Goal: Feedback & Contribution: Submit feedback/report problem

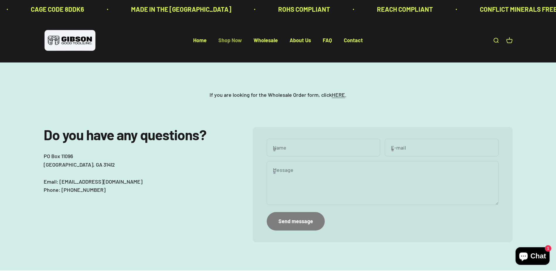
click at [226, 38] on link "Shop Now" at bounding box center [229, 40] width 23 height 6
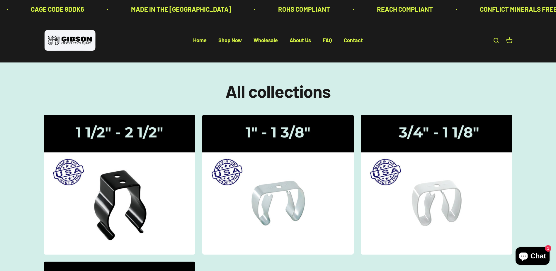
click at [494, 41] on link "Open search" at bounding box center [495, 40] width 6 height 6
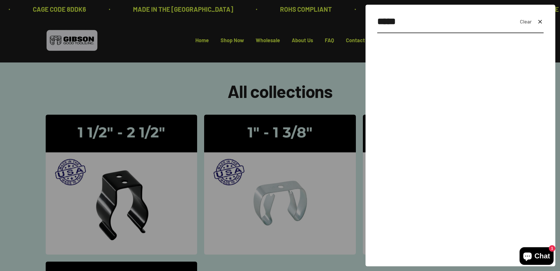
type input "*****"
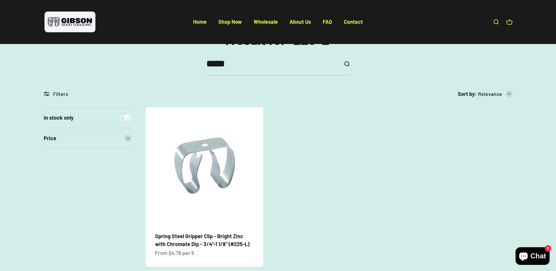
scroll to position [117, 0]
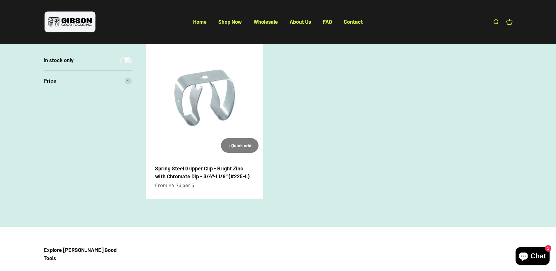
click at [183, 172] on span "Spring Steel Gripper Clip - Bright Zinc with Chromate Dip - 3/4"-1 1/8" (#225-L)" at bounding box center [204, 172] width 99 height 16
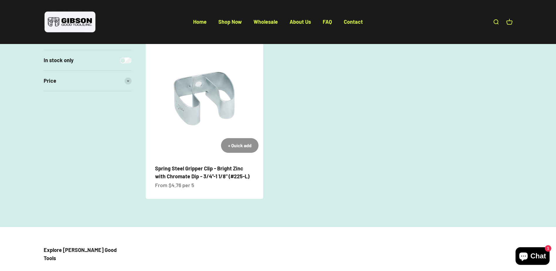
click at [245, 146] on div "+ Quick add" at bounding box center [239, 145] width 23 height 8
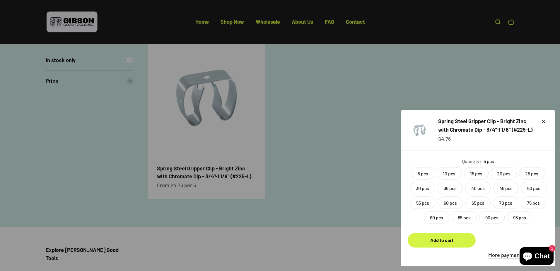
click at [362, 162] on div at bounding box center [280, 135] width 560 height 271
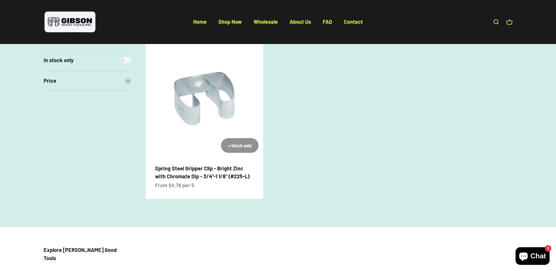
click at [244, 145] on div "+ Quick add" at bounding box center [239, 145] width 23 height 8
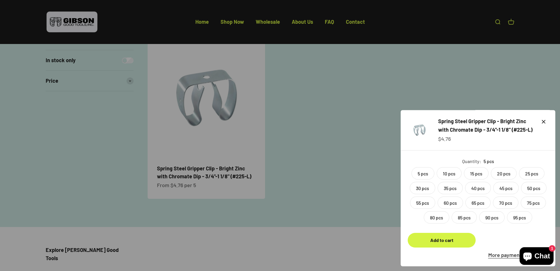
click at [178, 172] on div at bounding box center [280, 135] width 560 height 271
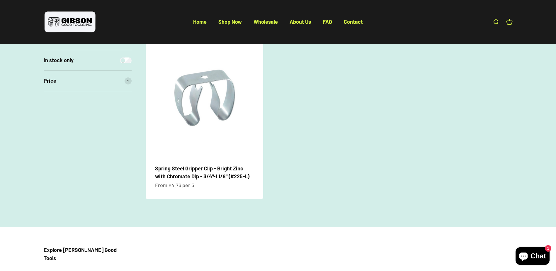
click at [178, 172] on span "Spring Steel Gripper Clip - Bright Zinc with Chromate Dip - 3/4"-1 1/8" (#225-L)" at bounding box center [204, 172] width 99 height 16
click at [281, 178] on product-list "+ Quick add Spring Steel Gripper Clip - Bright Zinc with Chromate Dip - 3/4"-1 …" at bounding box center [329, 119] width 367 height 159
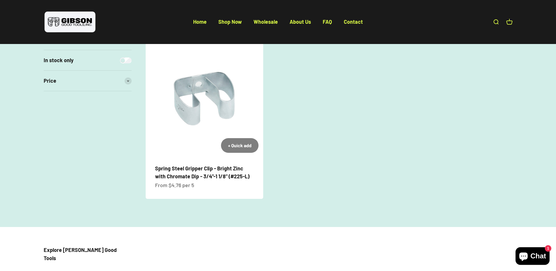
click at [203, 94] on img at bounding box center [204, 98] width 117 height 117
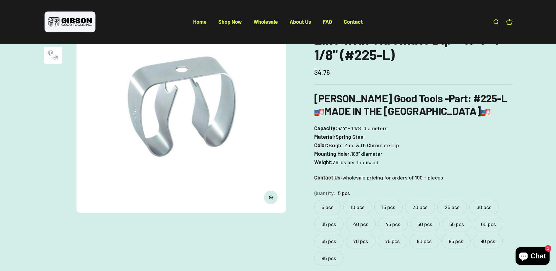
scroll to position [88, 0]
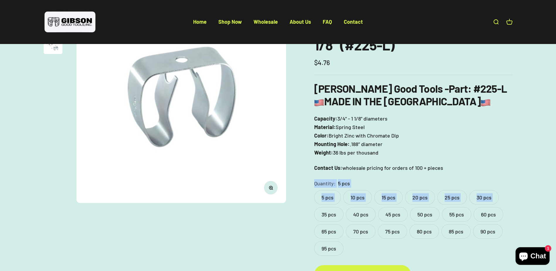
drag, startPoint x: 306, startPoint y: 185, endPoint x: 306, endPoint y: 206, distance: 20.8
click at [306, 206] on div "Zoom Go to item 1 Go to item 2 Go to item 3 Gibson Good Tools Spring Steel Grip…" at bounding box center [278, 142] width 469 height 298
drag, startPoint x: 306, startPoint y: 206, endPoint x: 281, endPoint y: 238, distance: 40.3
click at [281, 238] on div "Zoom Go to item 1 Go to item 2 Go to item 3 Gibson Good Tools Spring Steel Grip…" at bounding box center [278, 142] width 469 height 298
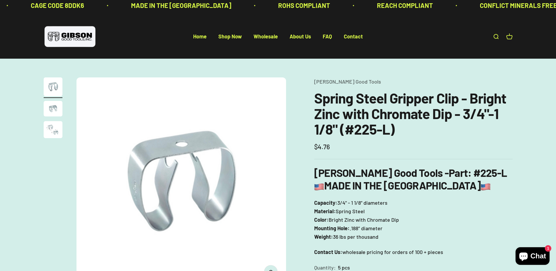
scroll to position [0, 0]
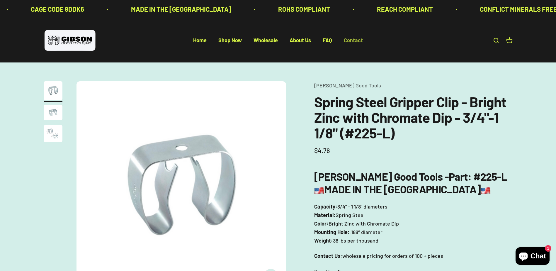
click at [355, 41] on link "Contact" at bounding box center [353, 40] width 19 height 6
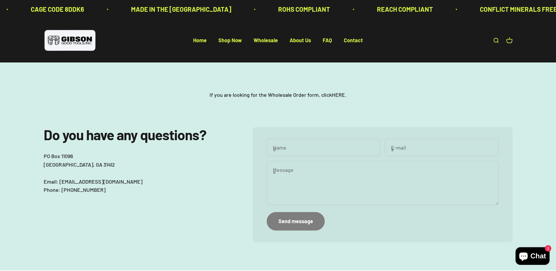
click at [339, 95] on link "HERE" at bounding box center [338, 94] width 13 height 6
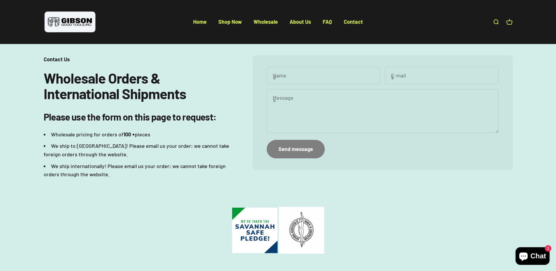
scroll to position [59, 0]
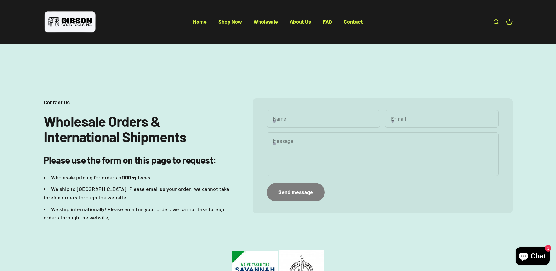
click at [316, 119] on input "Name" at bounding box center [323, 119] width 113 height 18
click at [298, 123] on input "Name" at bounding box center [323, 119] width 113 height 18
type input "**********"
click at [301, 143] on textarea "Message" at bounding box center [383, 154] width 232 height 44
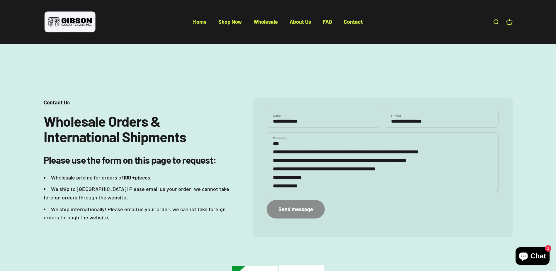
type textarea "**********"
click at [292, 206] on div "Send message" at bounding box center [295, 209] width 35 height 8
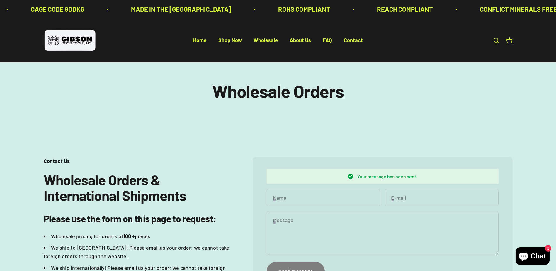
scroll to position [119, 0]
